Goal: Communication & Community: Answer question/provide support

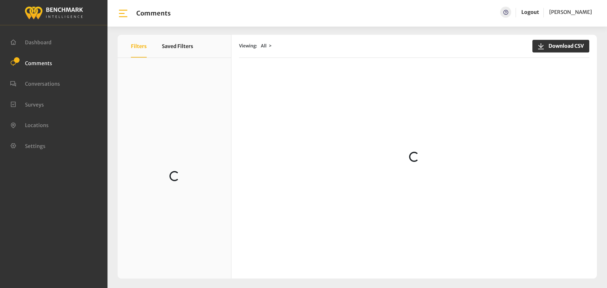
scroll to position [126, 0]
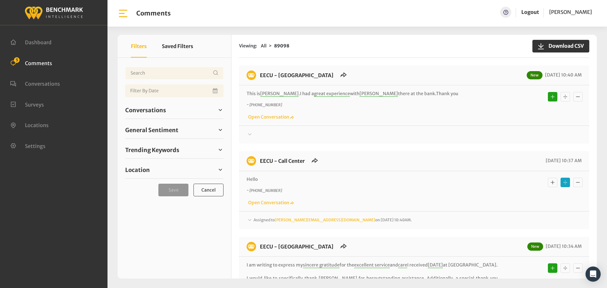
click at [383, 138] on div at bounding box center [414, 135] width 335 height 8
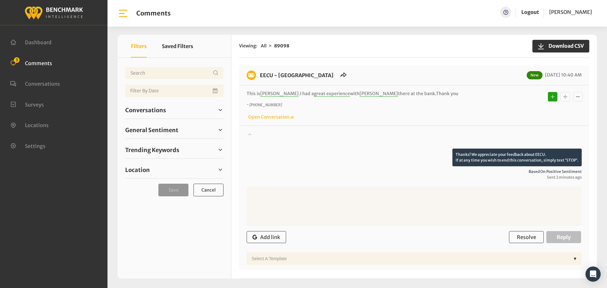
click at [383, 138] on div at bounding box center [414, 140] width 335 height 18
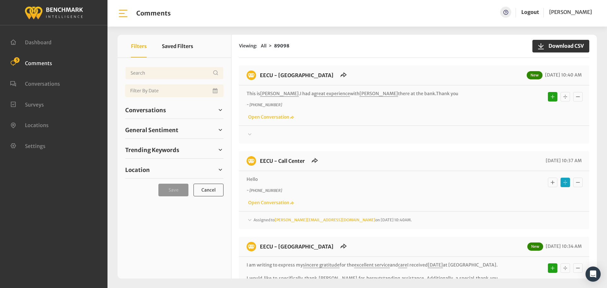
click at [383, 221] on div "Assigned to Chrisa@myeecu.org on October 3, 2025 10:40AM." at bounding box center [414, 221] width 335 height 8
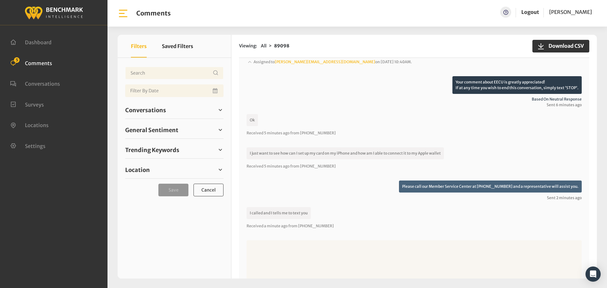
scroll to position [190, 0]
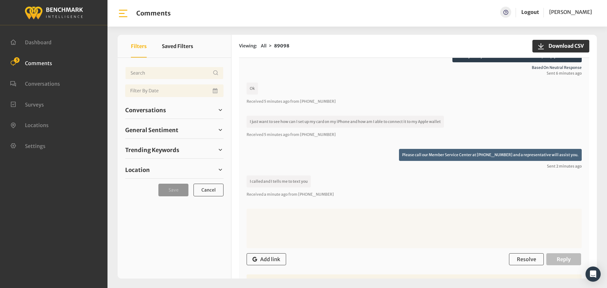
click at [473, 219] on textarea at bounding box center [414, 229] width 335 height 40
type textarea "W"
click at [153, 69] on input "Username" at bounding box center [174, 73] width 98 height 13
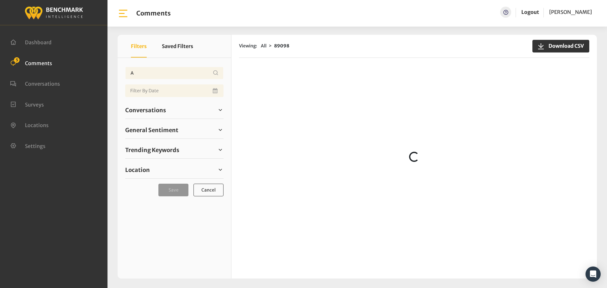
scroll to position [0, 0]
type input "Apple pay"
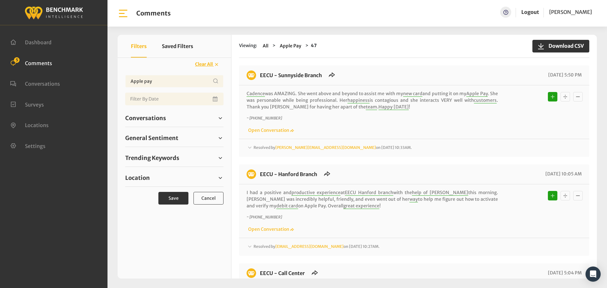
click at [403, 151] on div "Resolved by Chrisa@myeecu.org on September 15, 2025 10:33AM." at bounding box center [414, 148] width 335 height 8
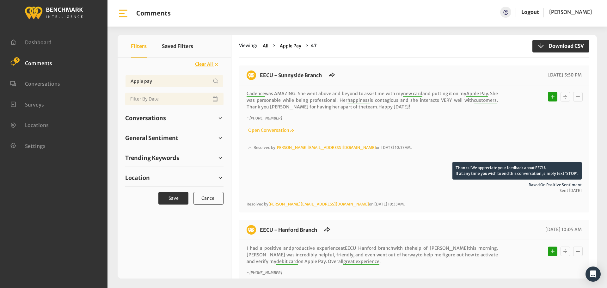
click at [404, 150] on div "Resolved by Chrisa@myeecu.org on September 15, 2025 10:33AM." at bounding box center [414, 153] width 335 height 18
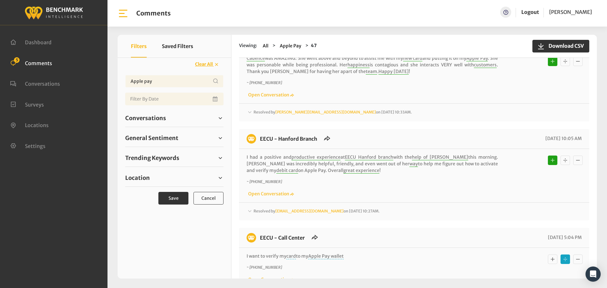
scroll to position [158, 0]
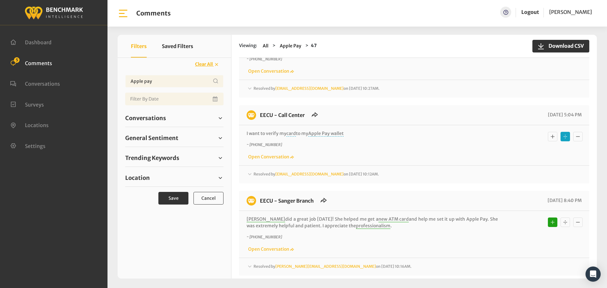
click at [393, 173] on div "Resolved by Heatherm@myeecu.org on June 24, 2025 10:12AM." at bounding box center [414, 175] width 335 height 8
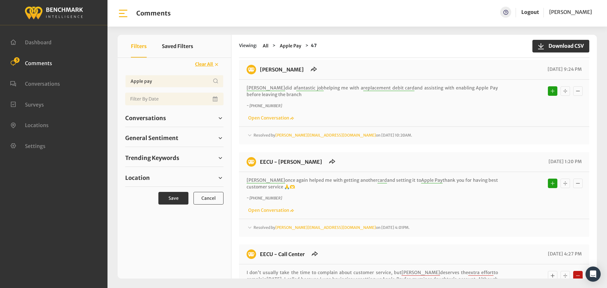
scroll to position [506, 0]
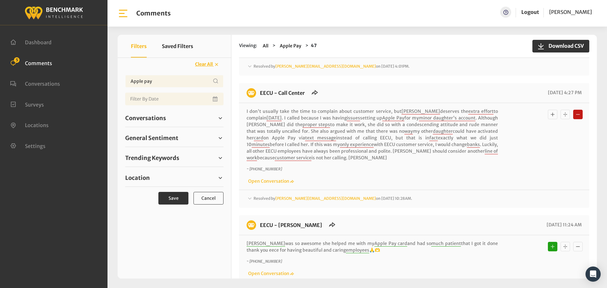
click at [391, 195] on div "Resolved by Chrisa@myeecu.org on March 28, 2025 10:28AM." at bounding box center [414, 199] width 335 height 8
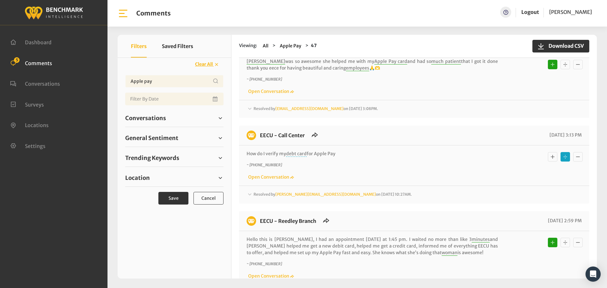
scroll to position [885, 0]
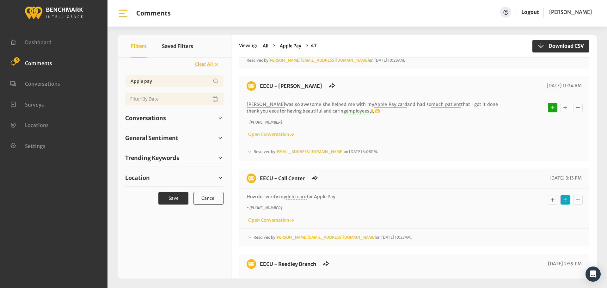
click at [405, 150] on div "Resolved by Heatherm@myeecu.org on January 16, 2025 3:08PM." at bounding box center [414, 152] width 335 height 8
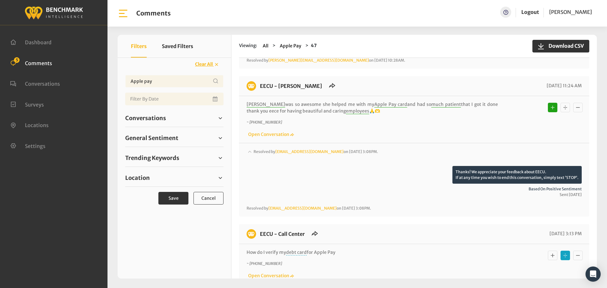
click at [405, 150] on div "Resolved by Heatherm@myeecu.org on January 16, 2025 3:08PM." at bounding box center [414, 157] width 335 height 18
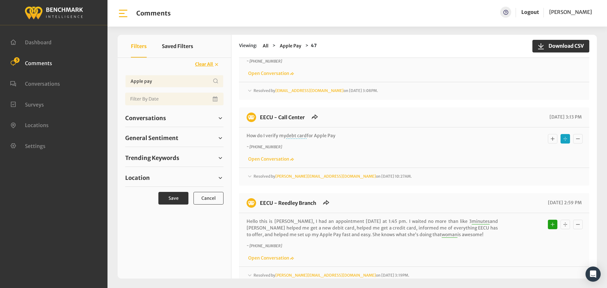
scroll to position [949, 0]
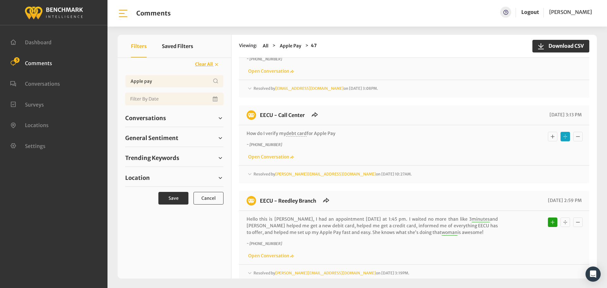
click at [403, 173] on div "Resolved by Chrisa@myeecu.org on January 8, 2025 10:27AM." at bounding box center [414, 175] width 335 height 8
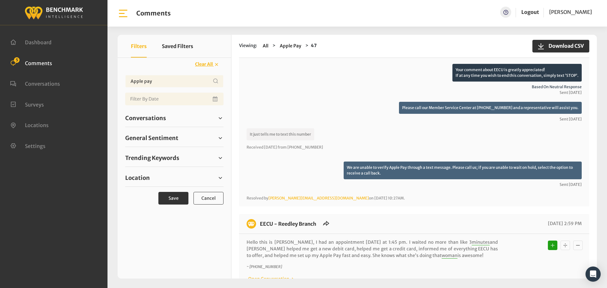
scroll to position [1075, 0]
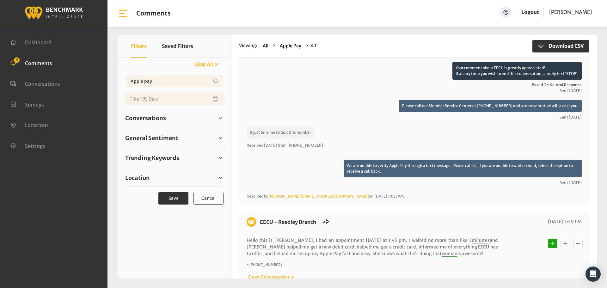
click at [405, 166] on p "We are unable to verify Apple Pay through a text message. Please call us; if yo…" at bounding box center [463, 169] width 238 height 18
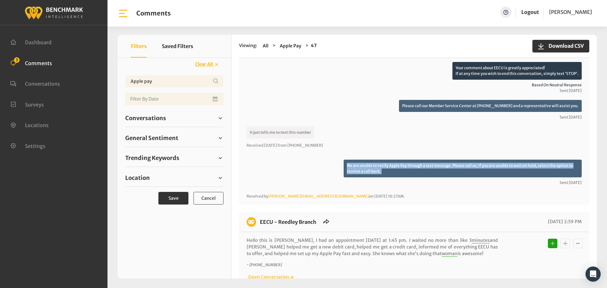
click at [405, 166] on p "We are unable to verify Apple Pay through a text message. Please call us; if yo…" at bounding box center [463, 169] width 238 height 18
copy div "We are unable to verify Apple Pay through a text message. Please call us; if yo…"
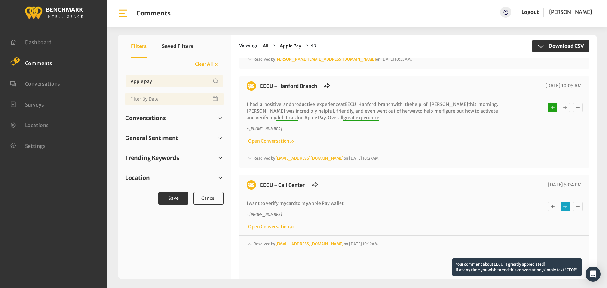
scroll to position [0, 0]
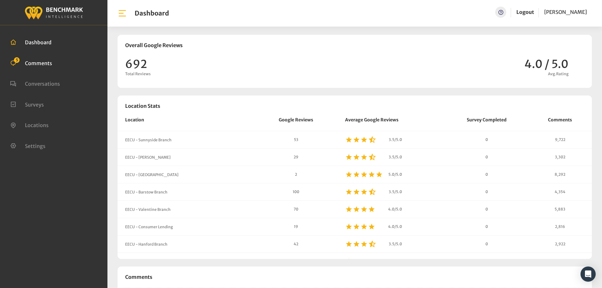
click at [31, 60] on span "Comments" at bounding box center [38, 63] width 27 height 6
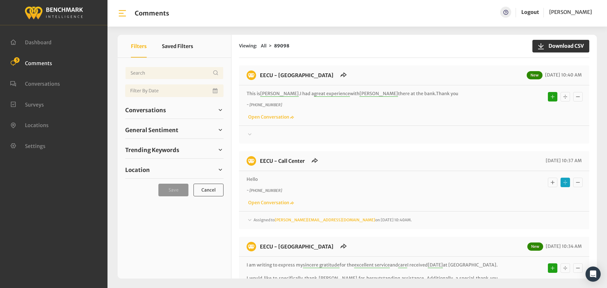
click at [382, 132] on div at bounding box center [414, 135] width 335 height 8
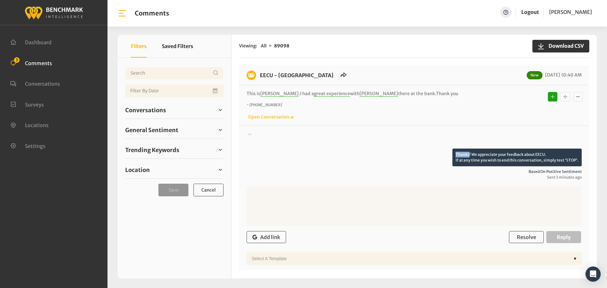
click at [382, 132] on div at bounding box center [414, 140] width 335 height 18
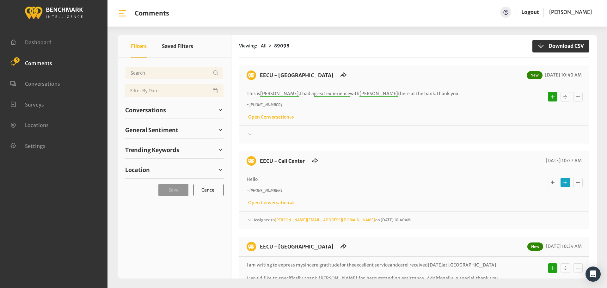
click at [389, 225] on div "EECU - Call Center 10/03/2025 10:37 AM Hello ~ +15596123204 Open Conversation" at bounding box center [414, 190] width 350 height 78
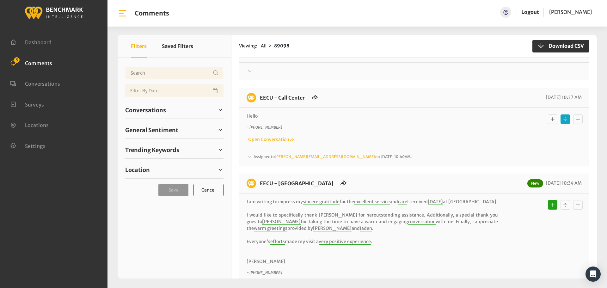
click at [402, 159] on div "Assigned to Chrisa@myeecu.org on October 3, 2025 10:40AM." at bounding box center [414, 157] width 335 height 8
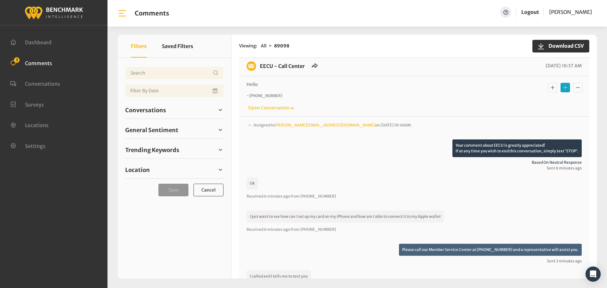
scroll to position [190, 0]
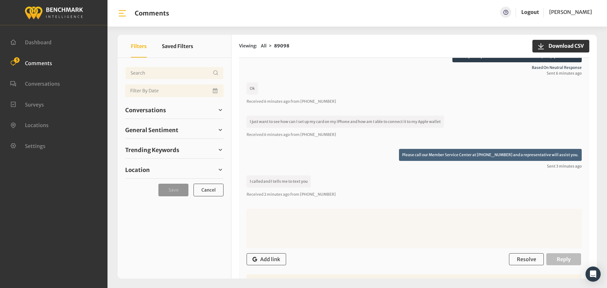
click at [402, 211] on textarea at bounding box center [414, 229] width 335 height 40
paste textarea "We are unable to verify Apple Pay through a text message. Please call us; if yo…"
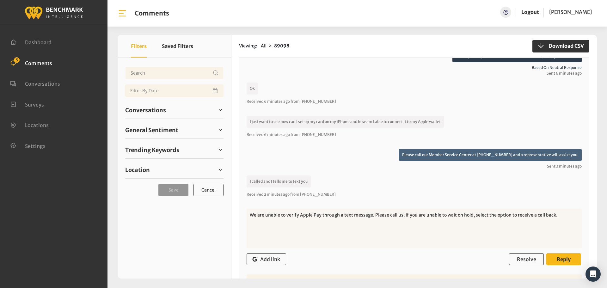
type textarea "We are unable to verify Apple Pay through a text message. Please call us; if yo…"
click at [562, 256] on button "Reply" at bounding box center [563, 259] width 35 height 12
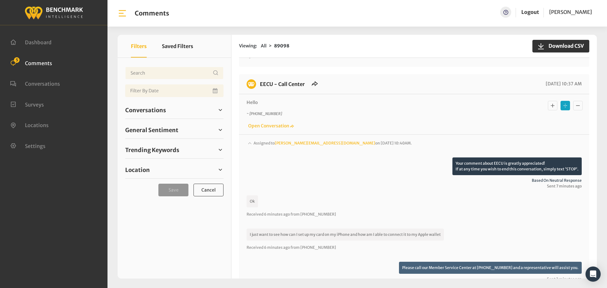
scroll to position [63, 0]
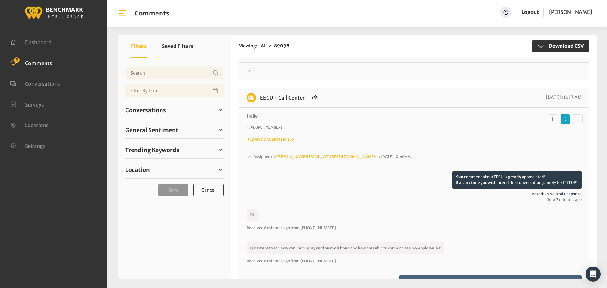
click at [455, 155] on div "Assigned to Chrisa@myeecu.org on October 3, 2025 10:40AM." at bounding box center [414, 162] width 335 height 18
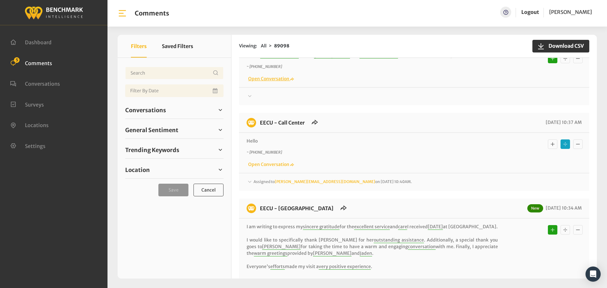
scroll to position [0, 0]
